Goal: Find contact information: Find contact information

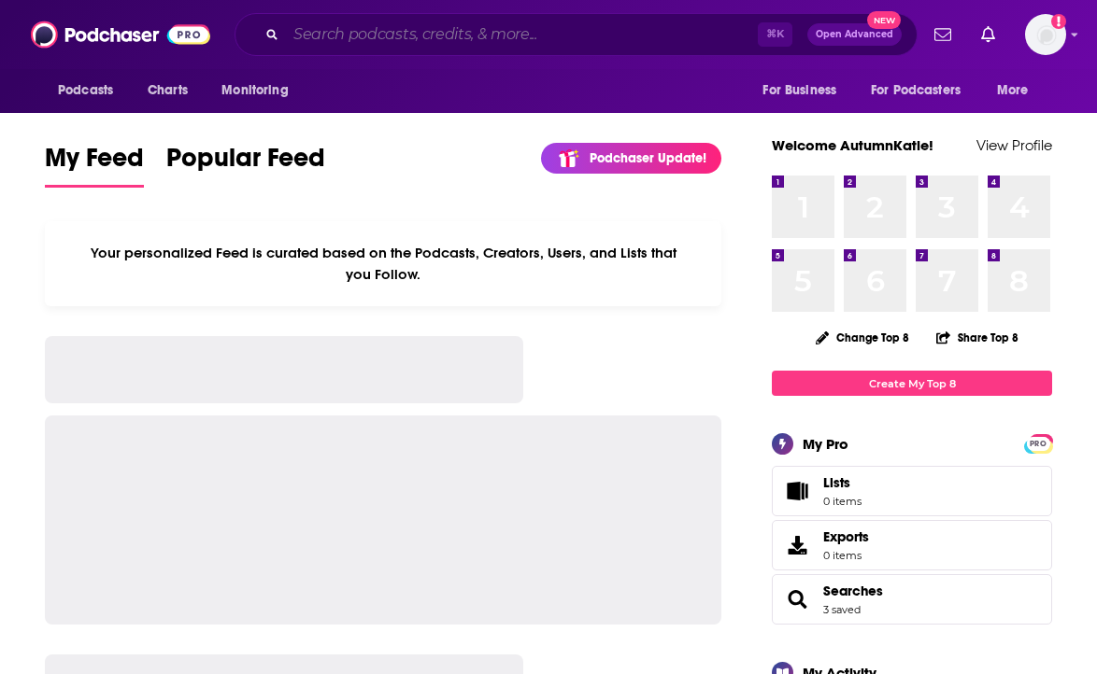
click at [326, 35] on input "Search podcasts, credits, & more..." at bounding box center [522, 35] width 472 height 30
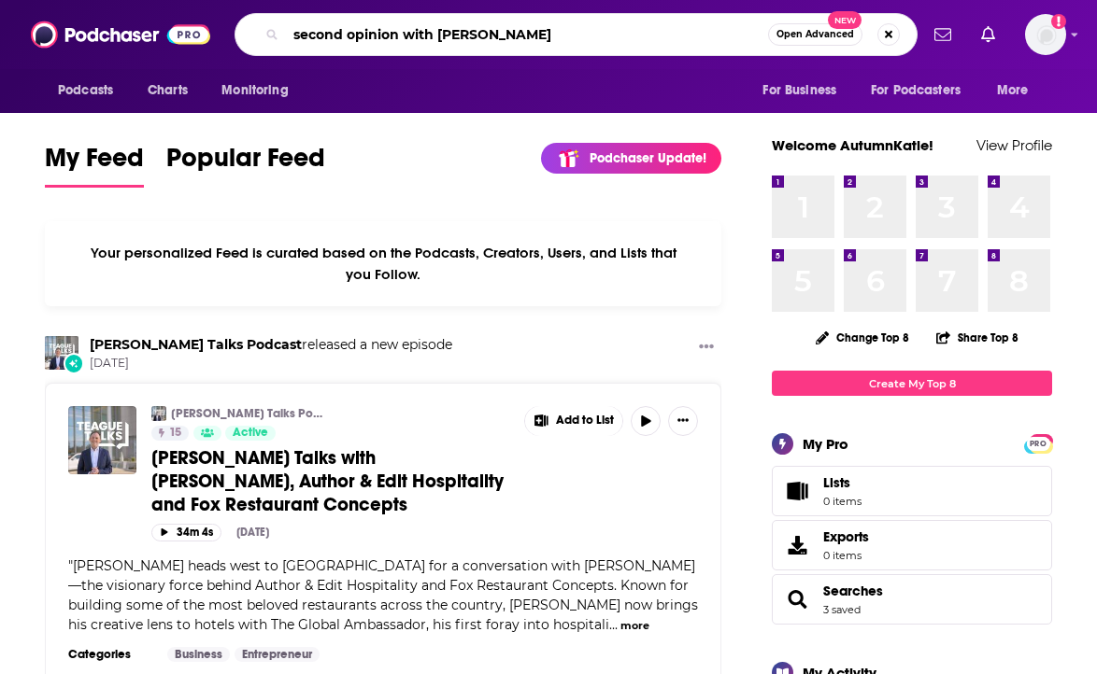
type input "second opinion with [PERSON_NAME]"
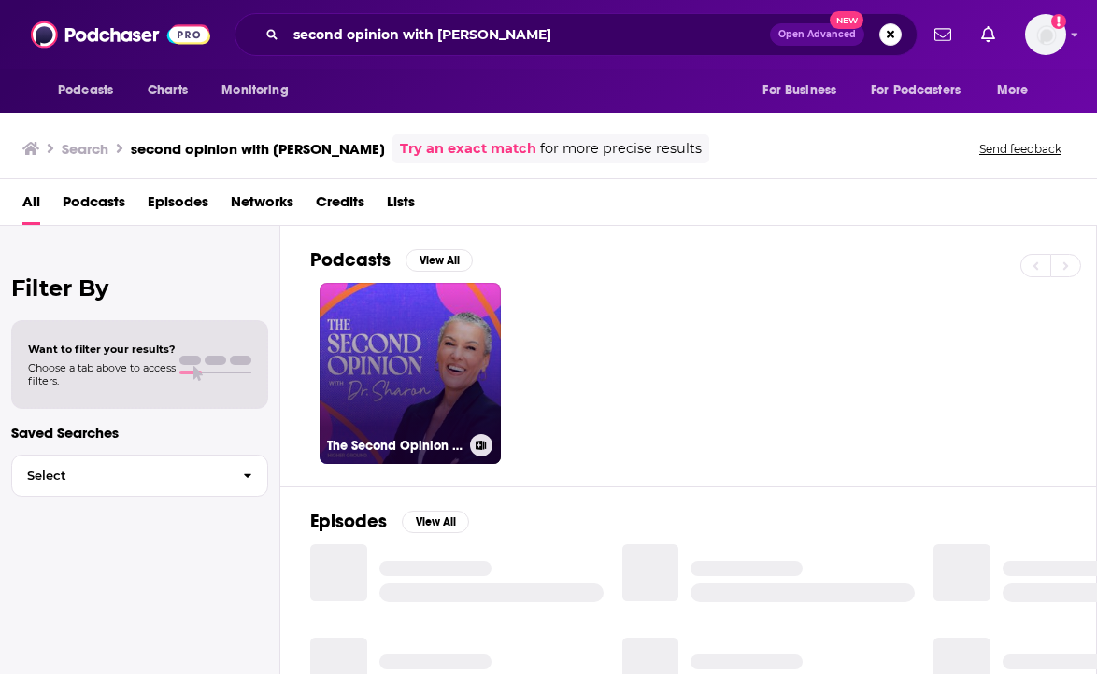
click at [444, 347] on link "The Second Opinion with [PERSON_NAME]" at bounding box center [409, 373] width 181 height 181
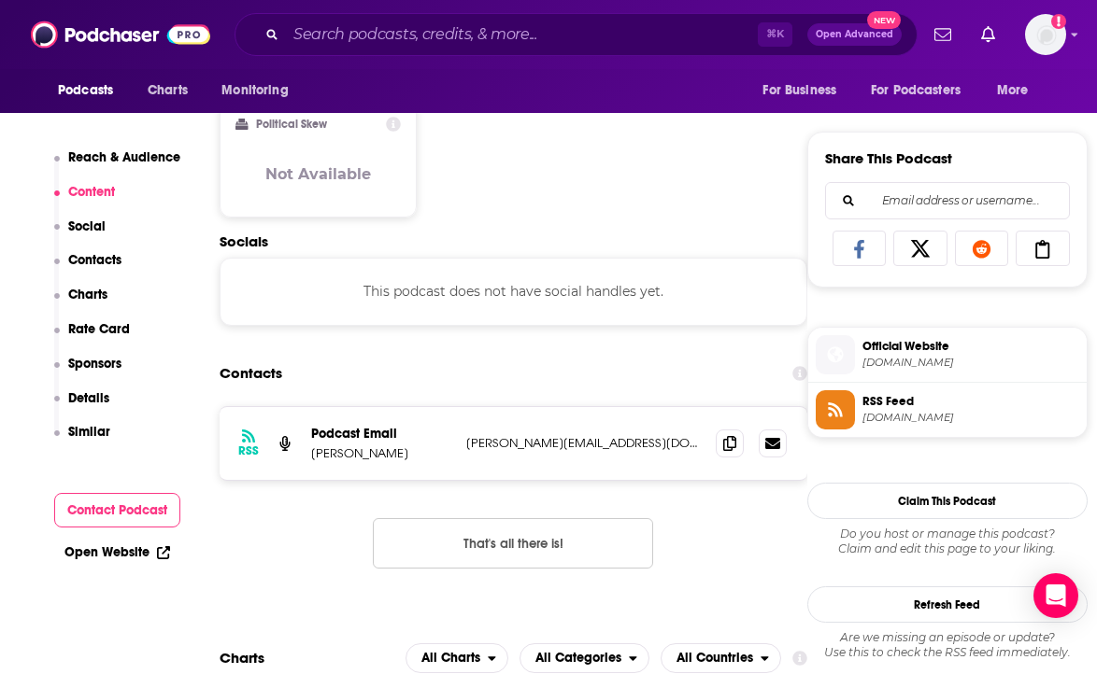
scroll to position [1111, 0]
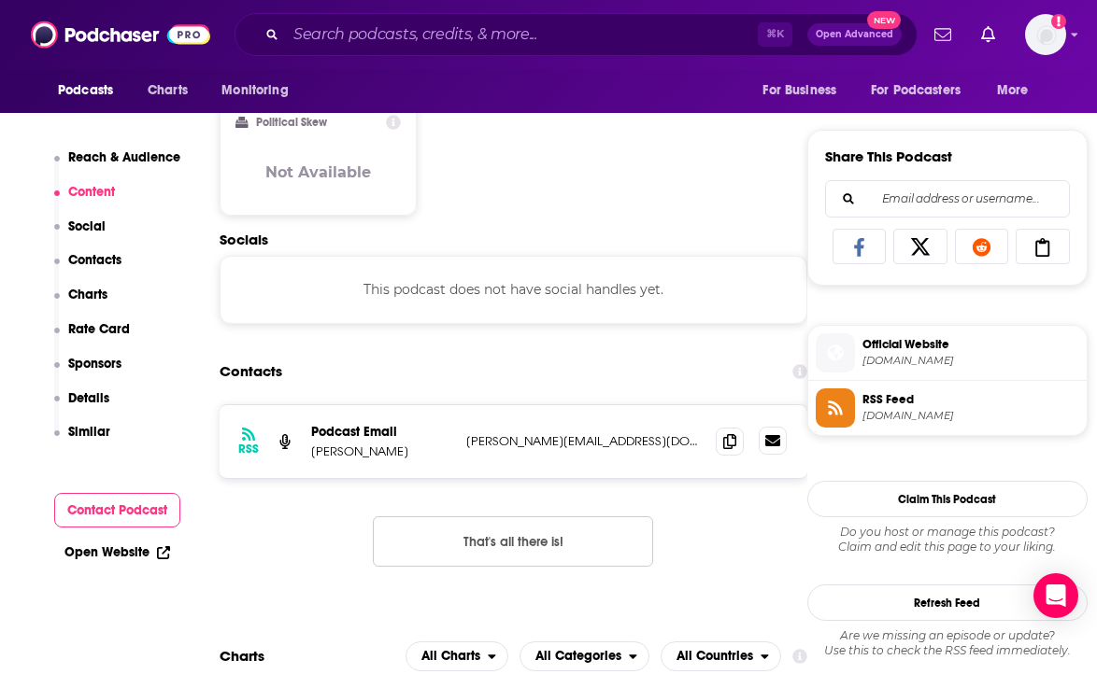
click at [768, 445] on icon at bounding box center [772, 440] width 15 height 11
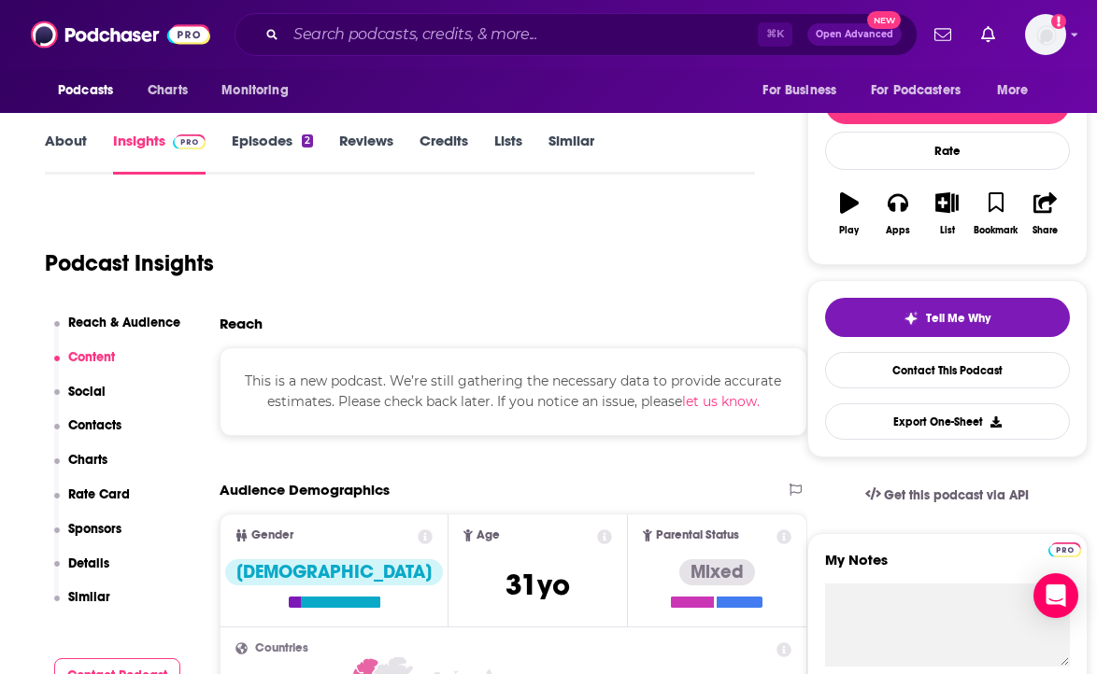
scroll to position [0, 0]
